Goal: Task Accomplishment & Management: Complete application form

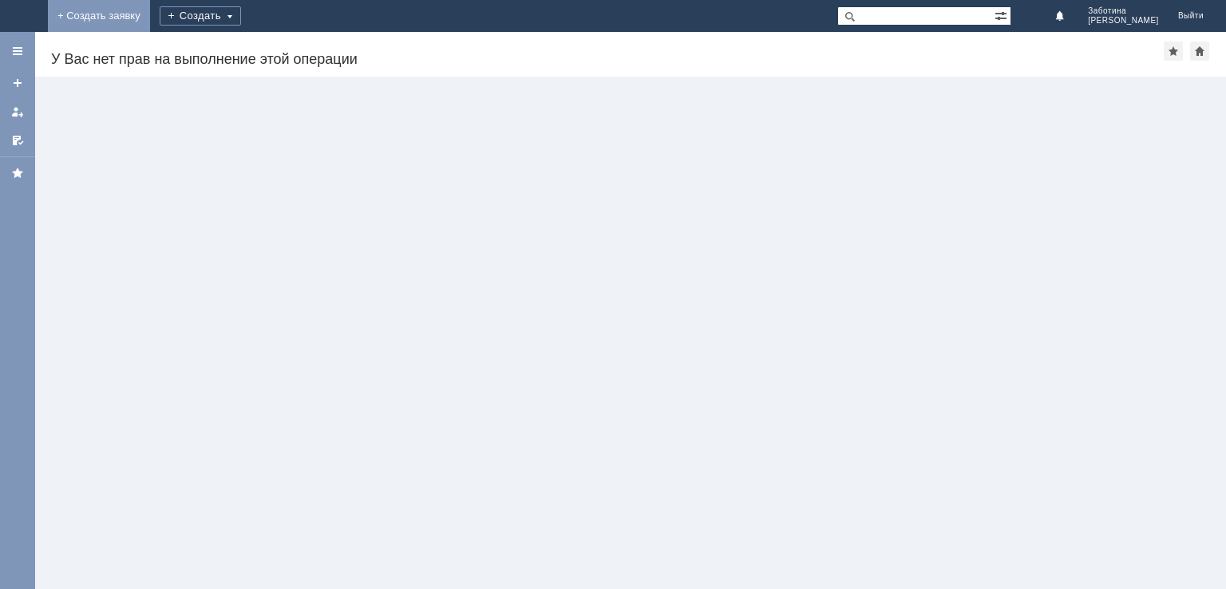
click at [150, 18] on link "+ Создать заявку" at bounding box center [99, 16] width 102 height 32
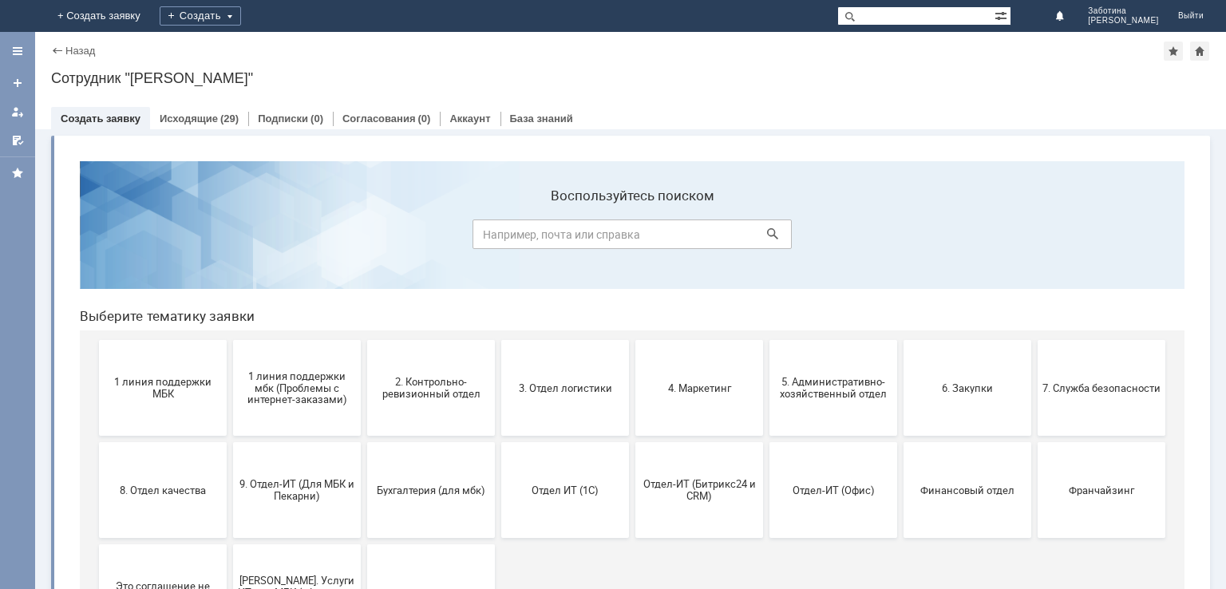
click at [963, 488] on span "Финансовый отдел" at bounding box center [967, 490] width 118 height 12
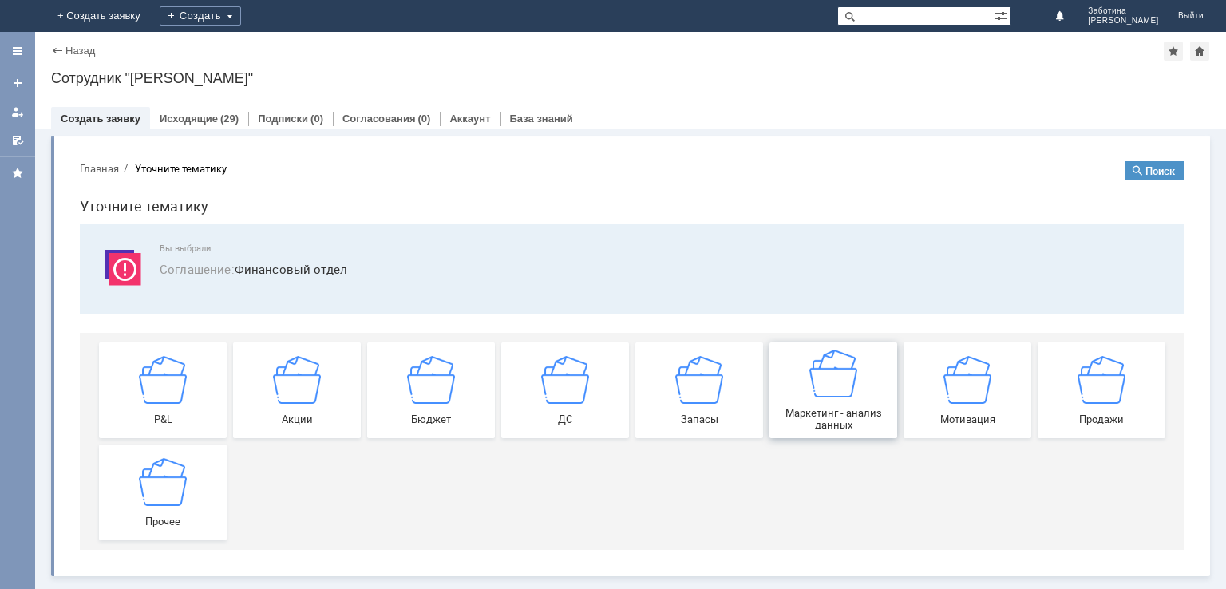
click at [849, 381] on img at bounding box center [833, 374] width 48 height 48
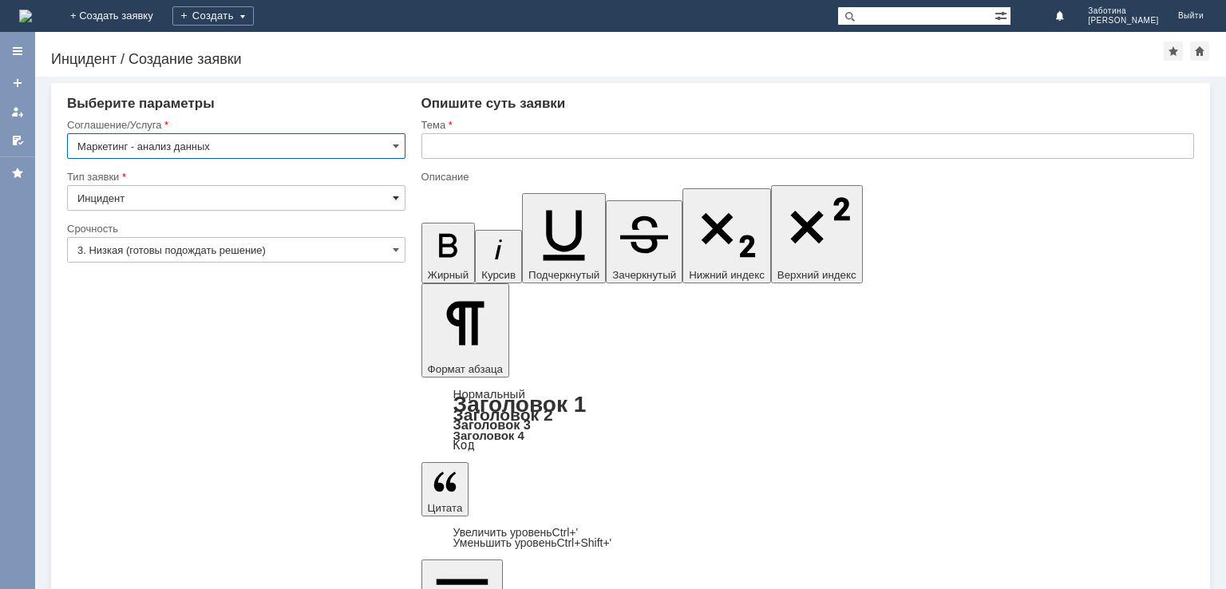
click at [395, 199] on span at bounding box center [396, 198] width 6 height 13
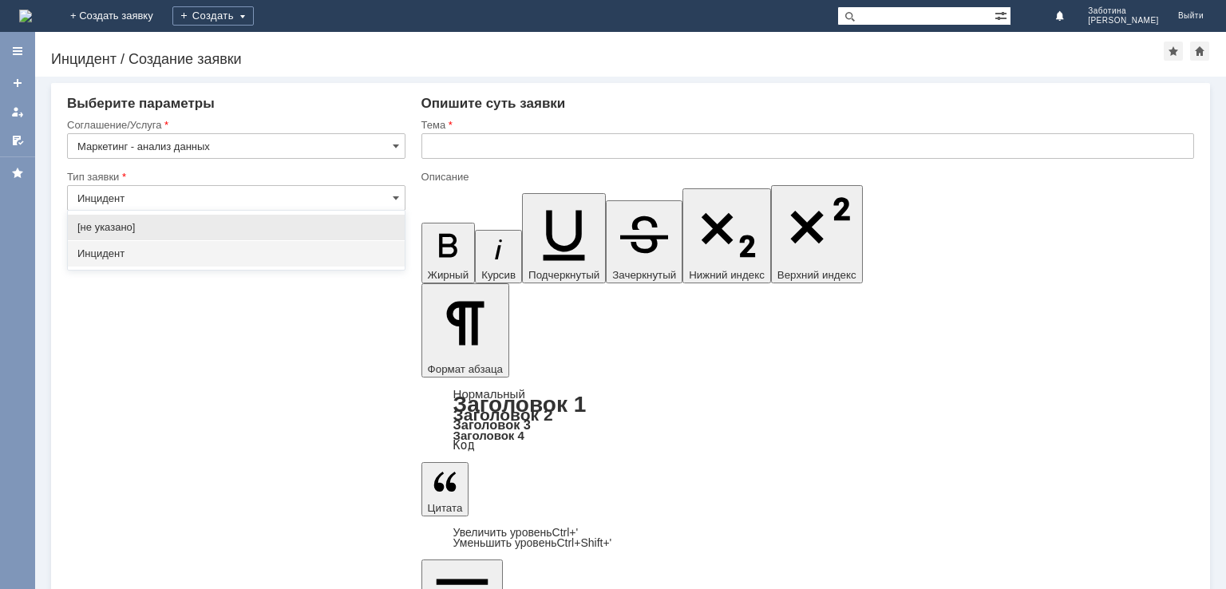
click at [356, 252] on span "Инцидент" at bounding box center [236, 253] width 318 height 13
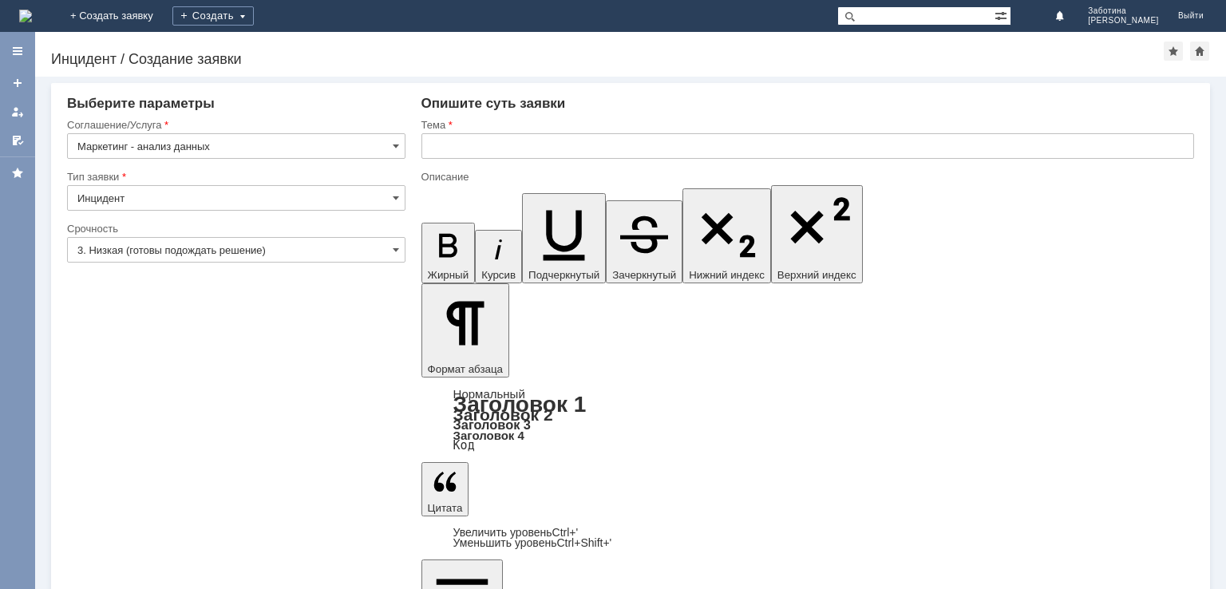
type input "Инцидент"
click at [397, 247] on div "3. Низкая (готовы подождать решение)" at bounding box center [236, 250] width 338 height 26
click at [393, 247] on span at bounding box center [396, 249] width 6 height 13
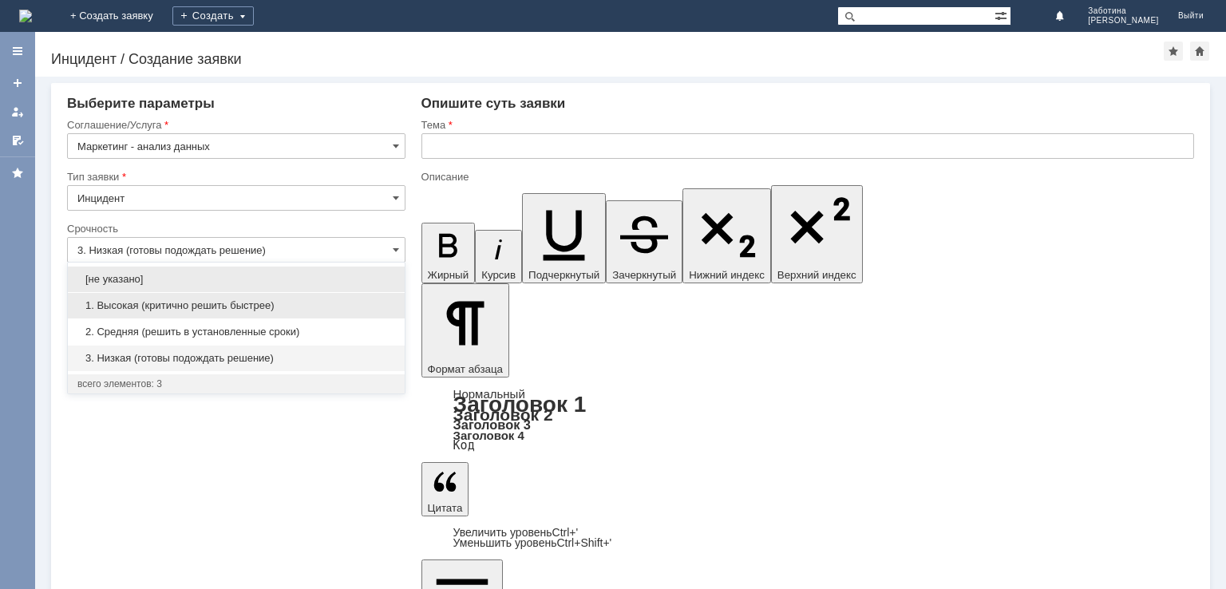
click at [338, 302] on span "1. Высокая (критично решить быстрее)" at bounding box center [236, 305] width 318 height 13
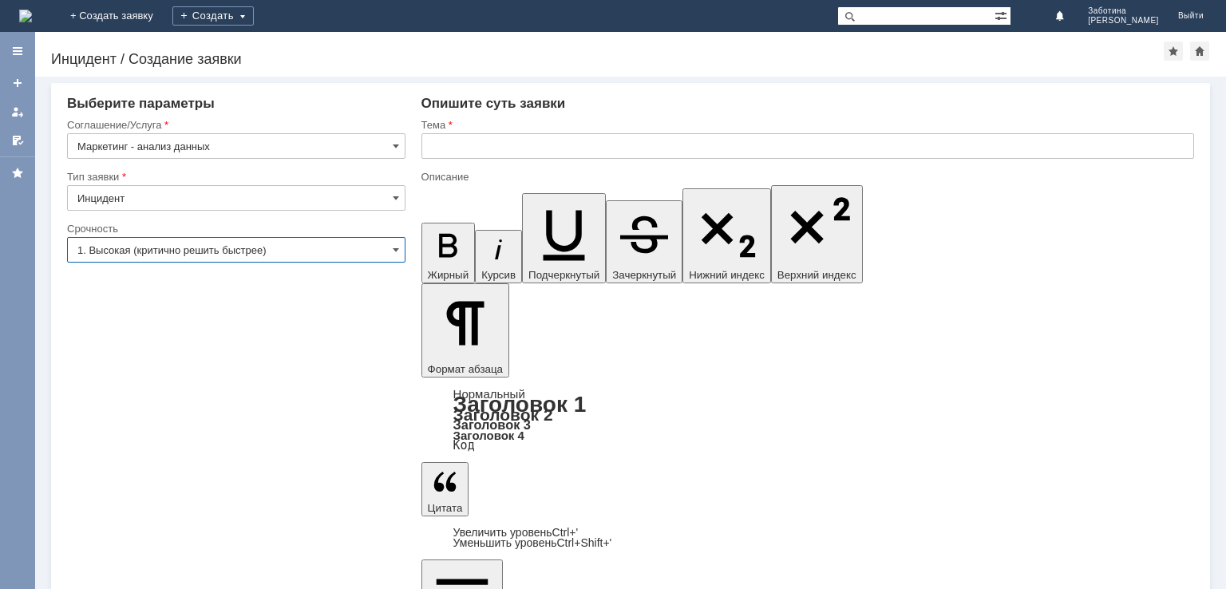
type input "1. Высокая (критично решить быстрее)"
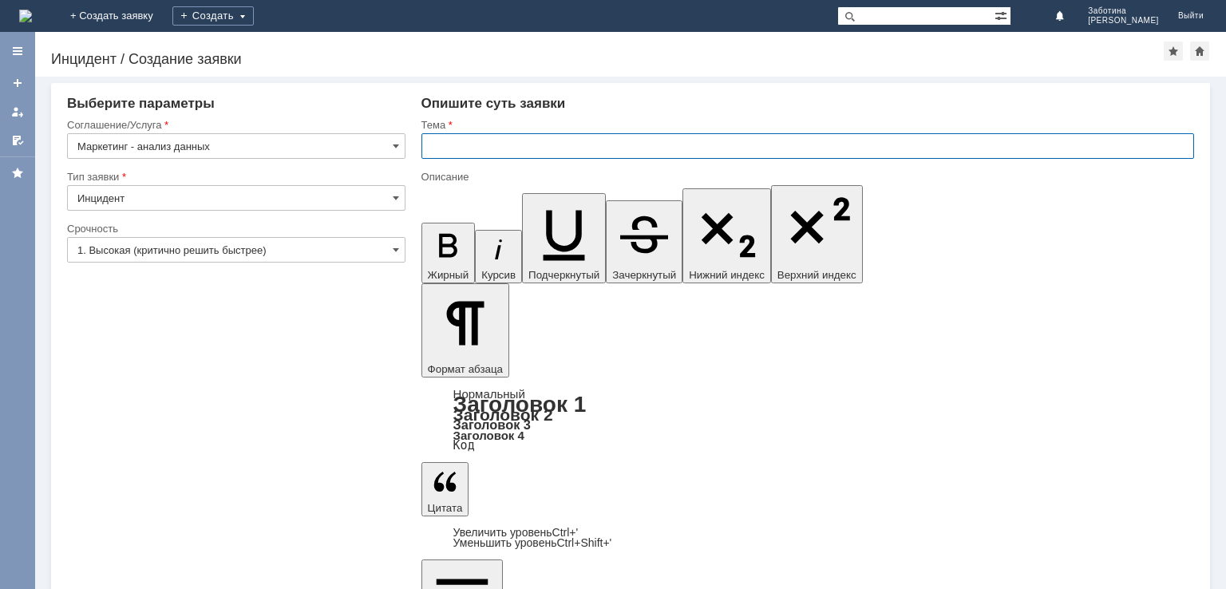
click at [528, 144] on input "text" at bounding box center [807, 146] width 772 height 26
type input "прошу подготовить отчет по отгрузкам на МБК"
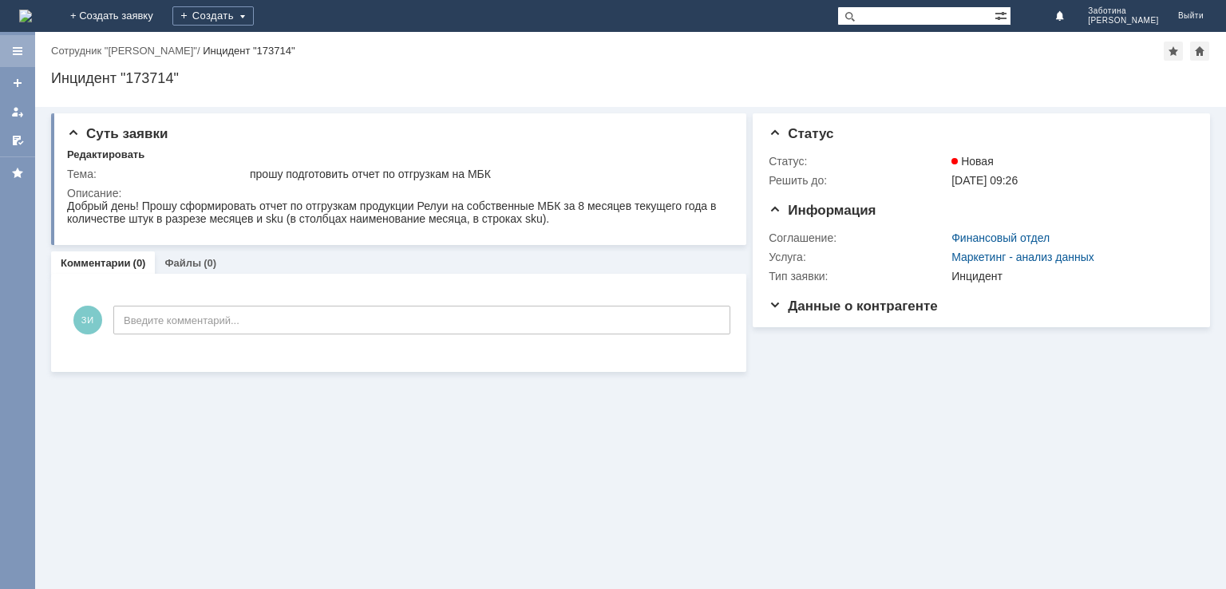
click at [19, 50] on div at bounding box center [17, 51] width 13 height 13
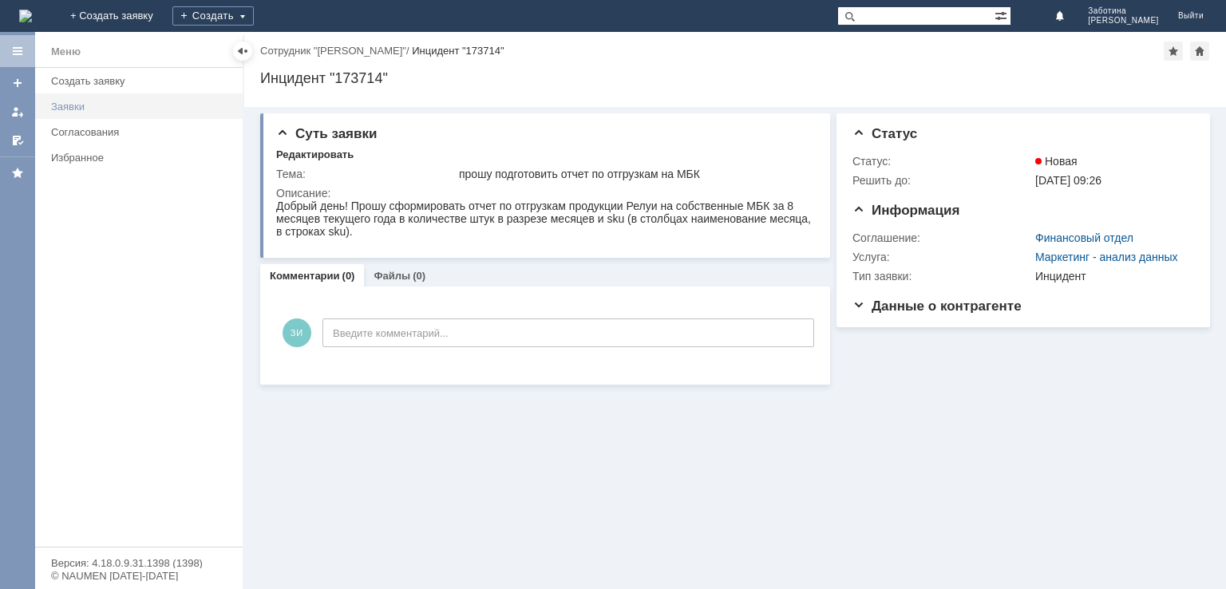
click at [74, 103] on div "Заявки" at bounding box center [142, 107] width 182 height 12
